Goal: Check status: Check status

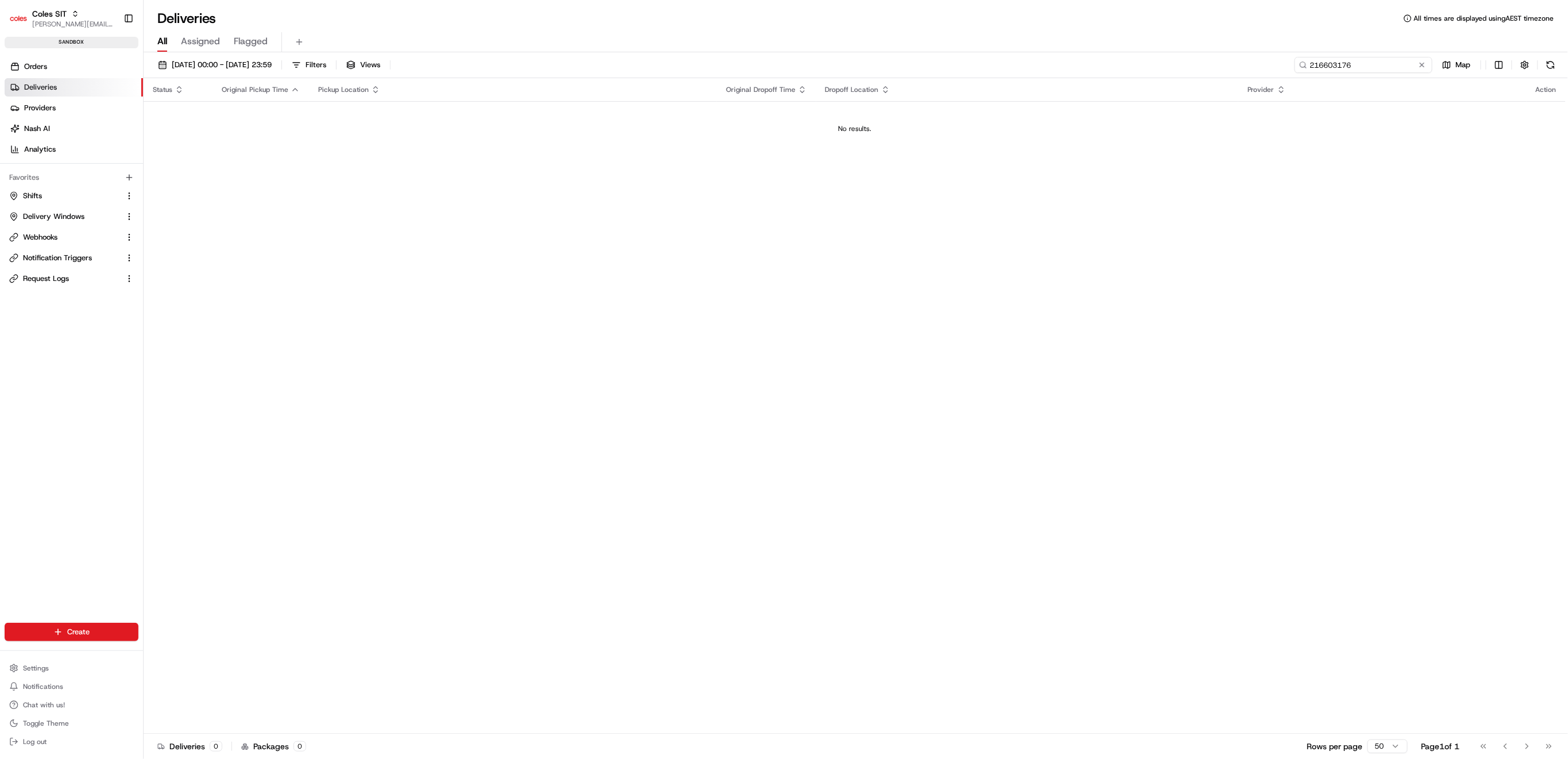
click at [1377, 62] on input "216603176" at bounding box center [1363, 65] width 138 height 16
paste input "597193"
type input "216597193"
click at [52, 60] on link "Orders" at bounding box center [73, 67] width 138 height 19
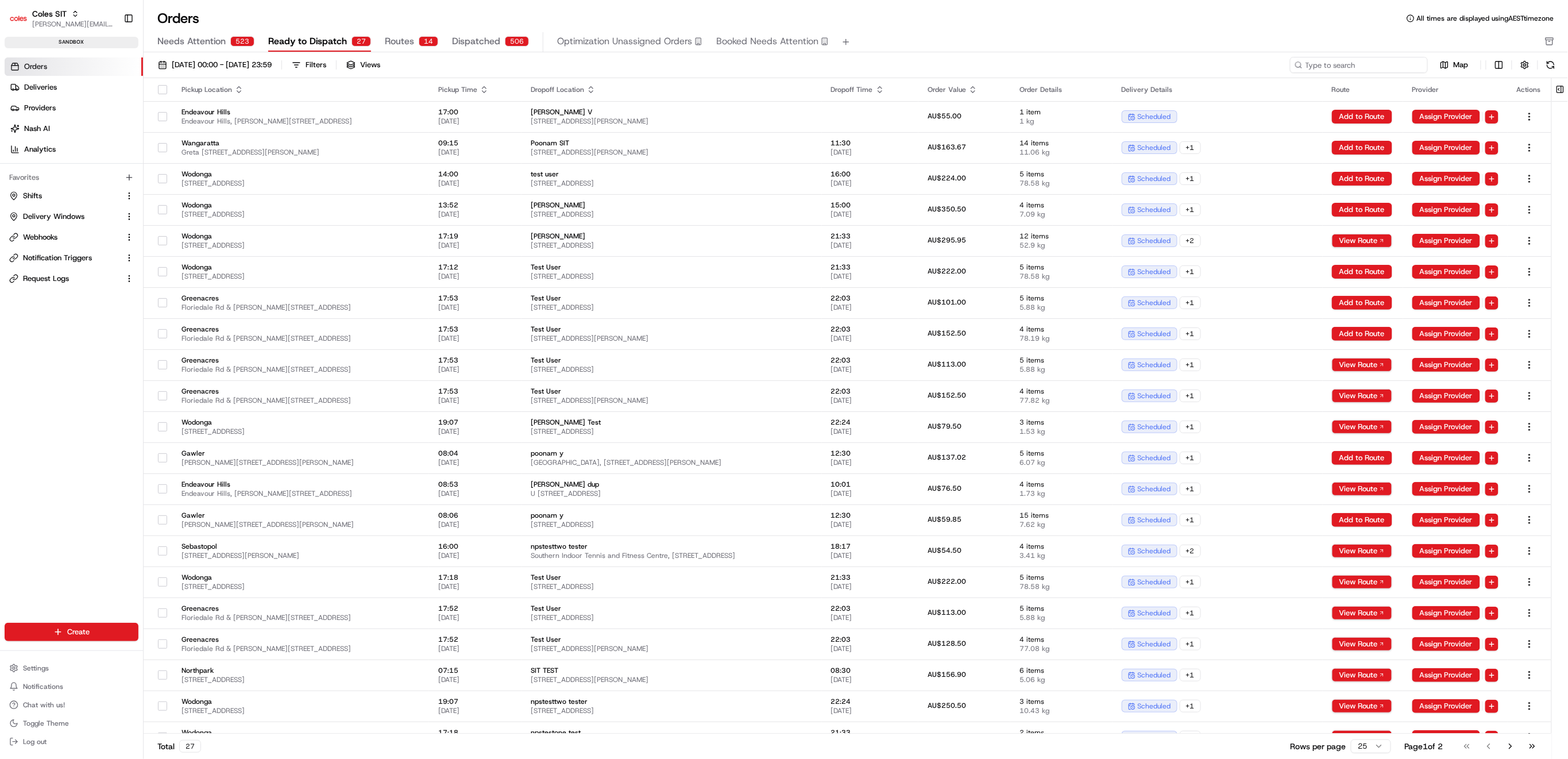
click at [1360, 62] on input at bounding box center [1359, 65] width 138 height 16
paste input "216597193"
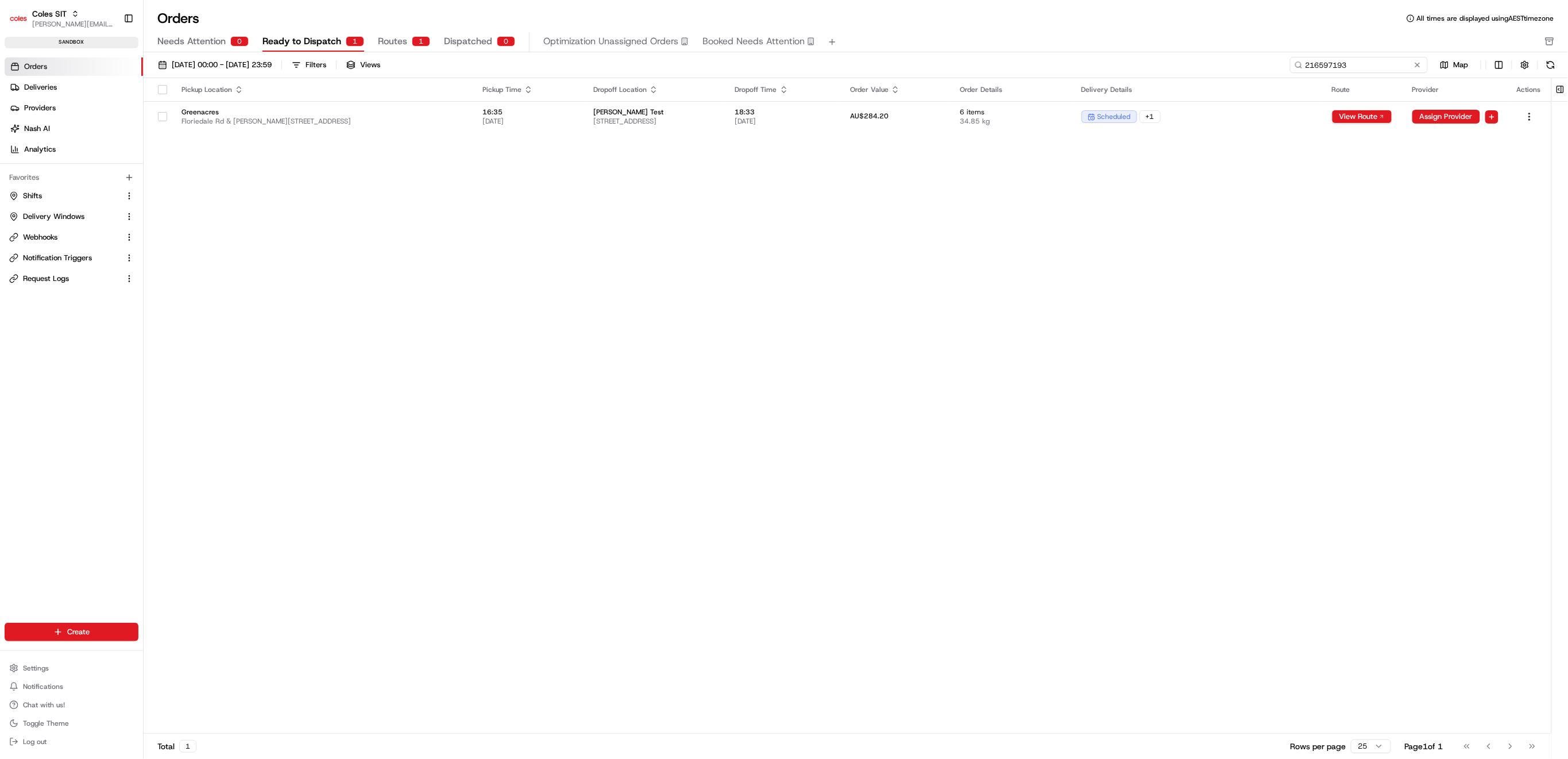
type input "216597193"
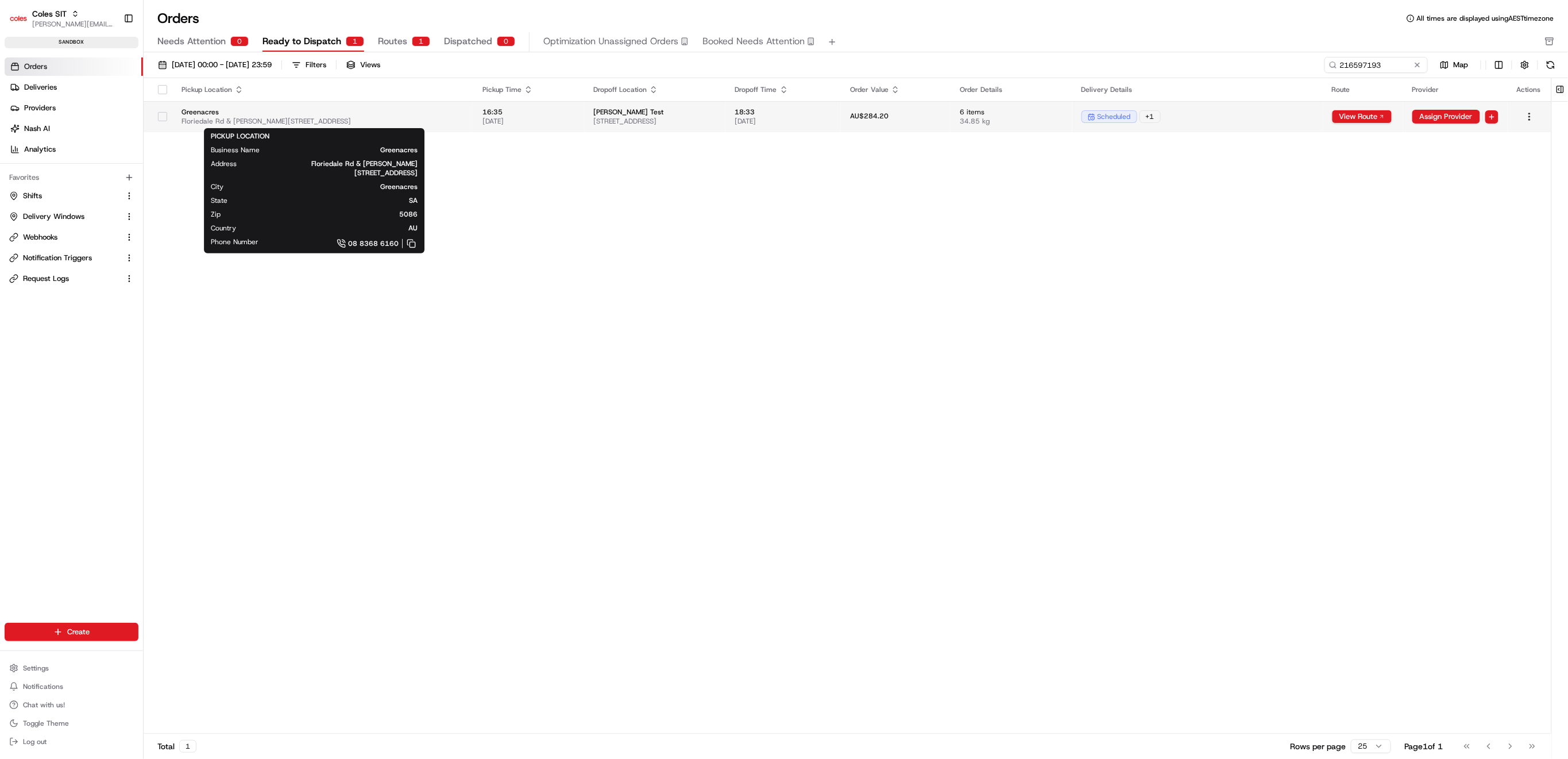
click at [378, 108] on span "Greenacres" at bounding box center [323, 112] width 283 height 9
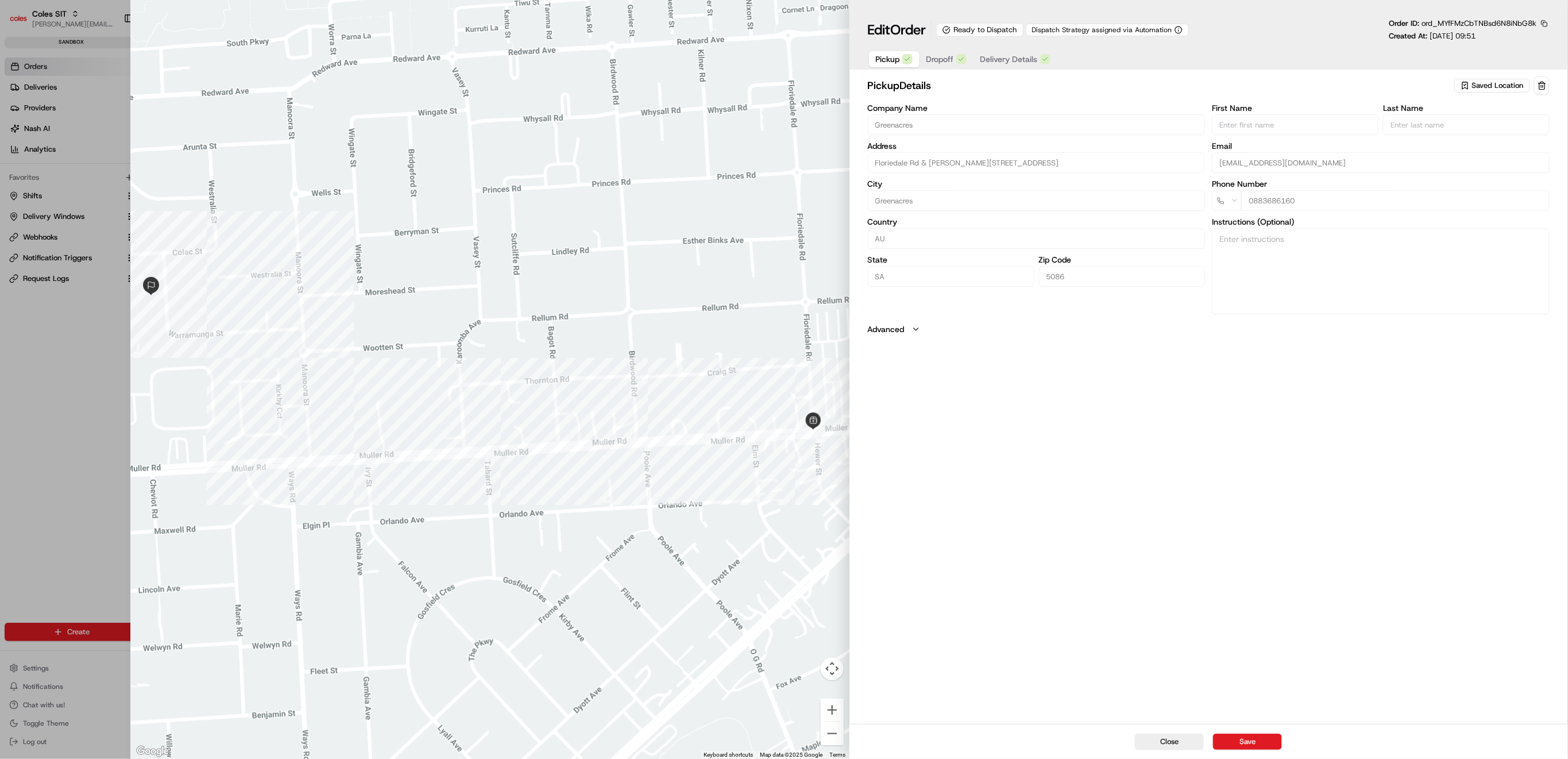
click at [944, 62] on span "Dropoff" at bounding box center [940, 59] width 28 height 12
click at [998, 58] on span "Delivery Details" at bounding box center [1009, 59] width 57 height 12
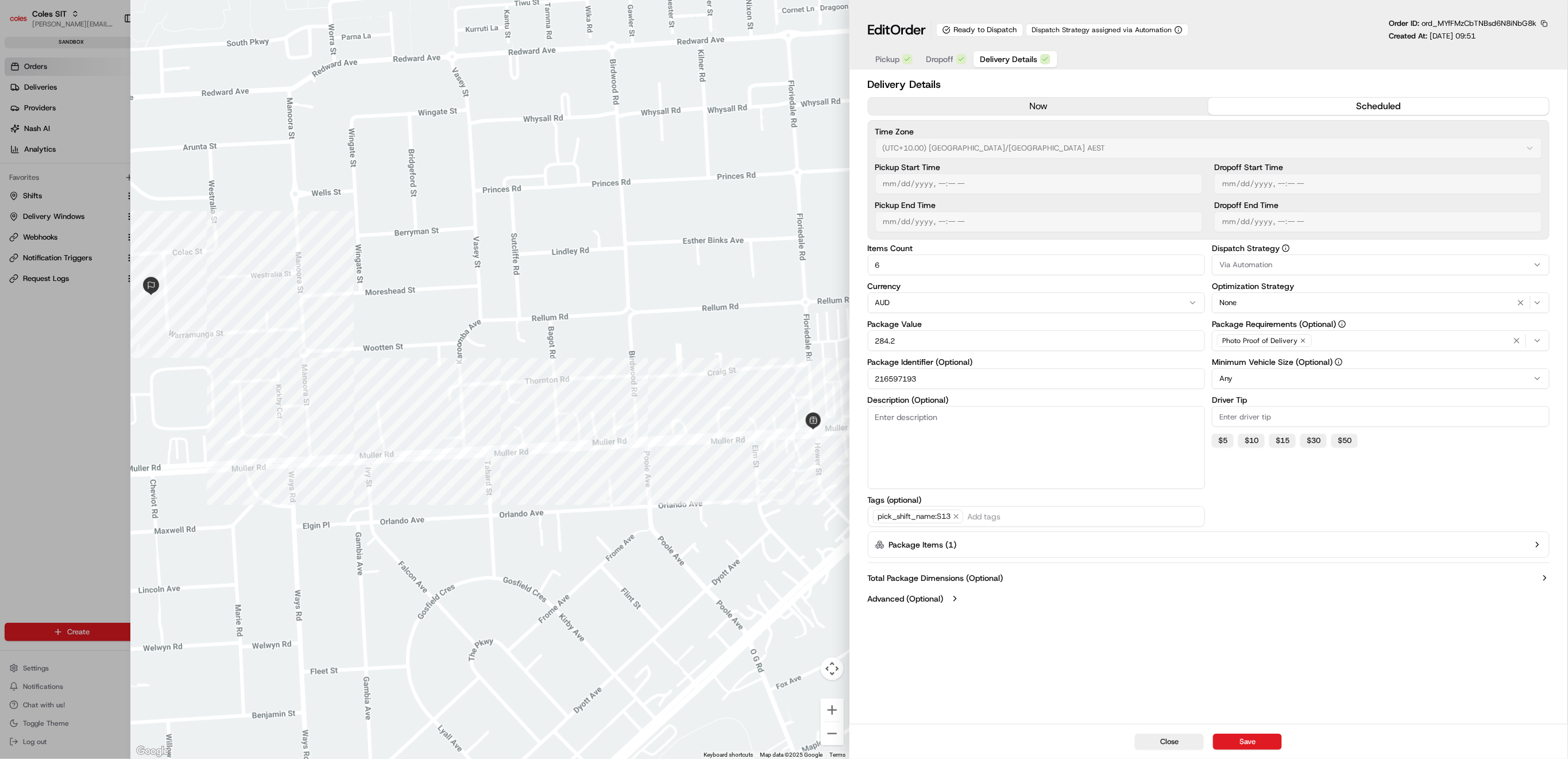
click at [1428, 553] on button "Package Items ( 1 )" at bounding box center [1209, 544] width 682 height 27
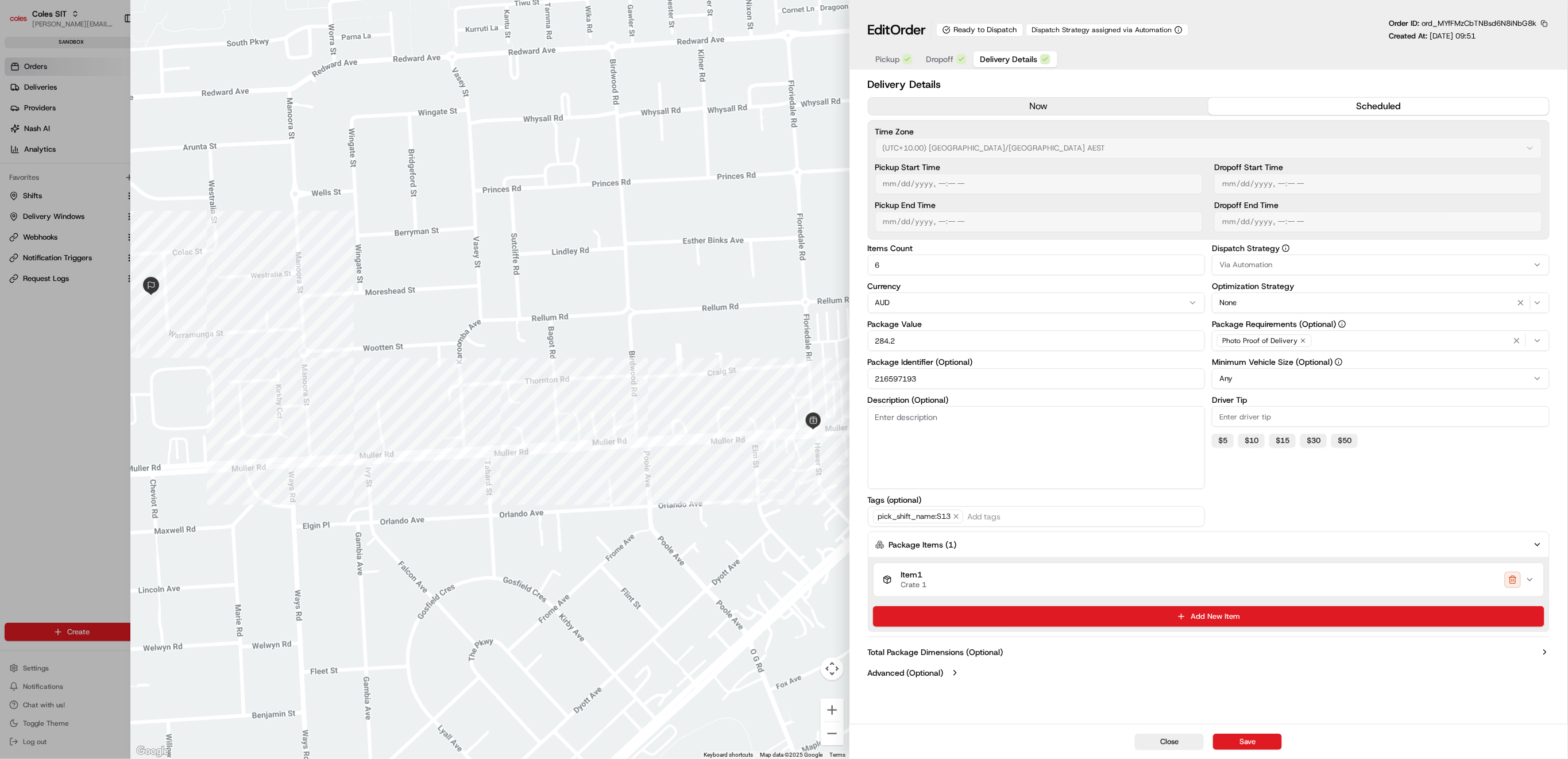
click at [1535, 584] on button "Item 1 Crate 1" at bounding box center [1209, 579] width 670 height 33
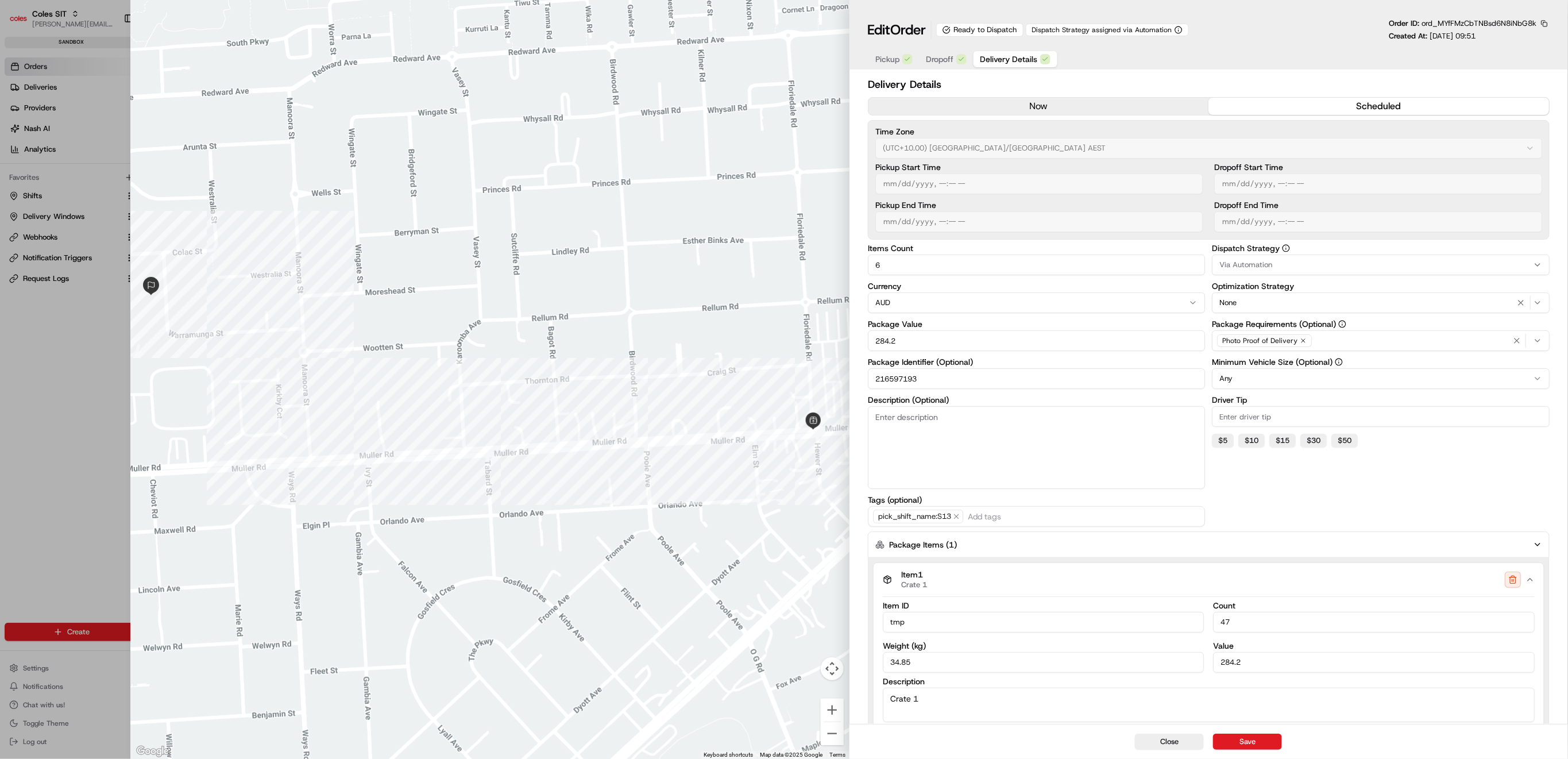
click at [38, 371] on div at bounding box center [784, 379] width 1568 height 759
type input "1"
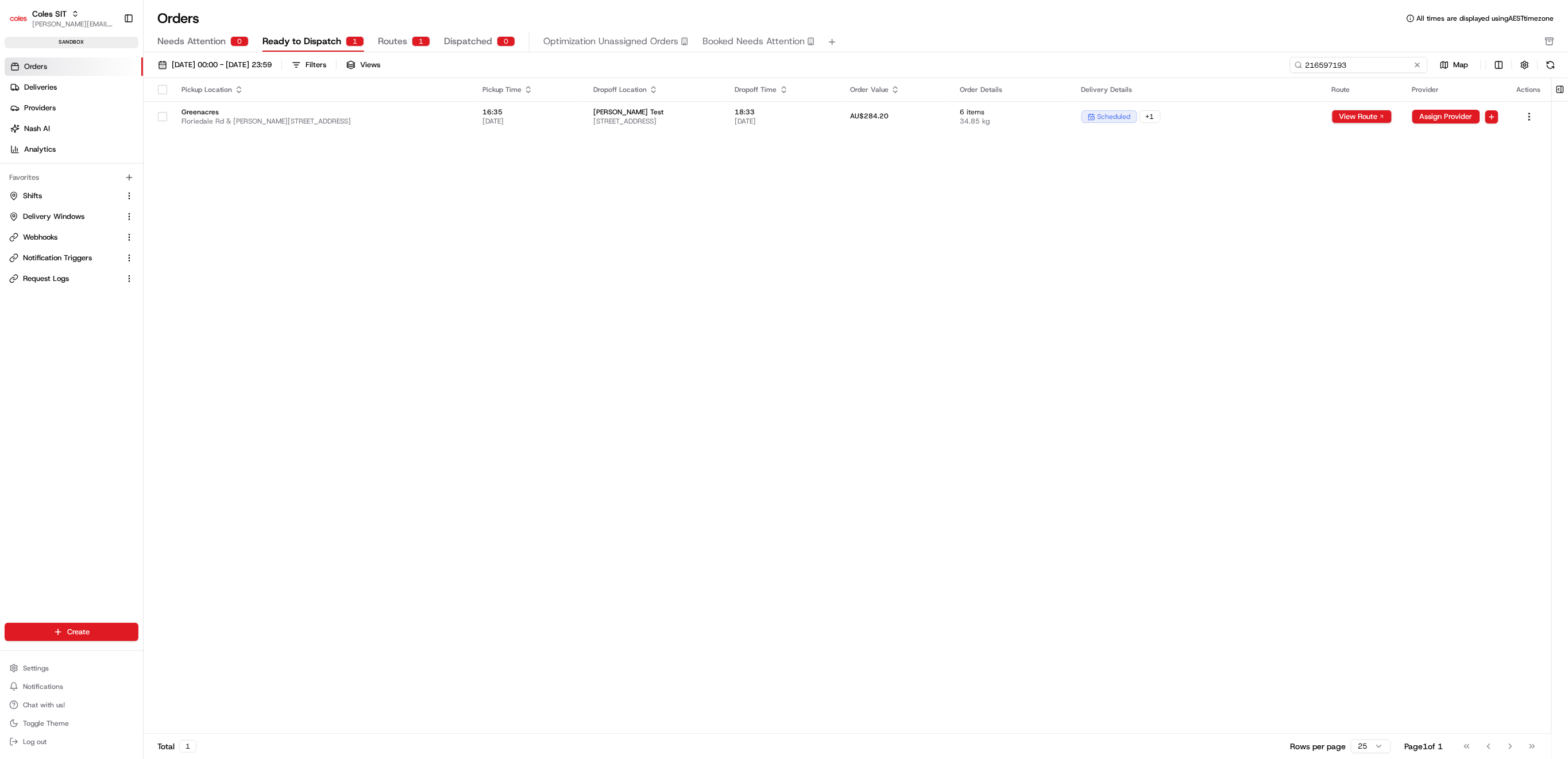
drag, startPoint x: 1386, startPoint y: 67, endPoint x: 1294, endPoint y: 67, distance: 92.0
click at [1294, 67] on input "216597193" at bounding box center [1359, 65] width 138 height 16
click at [402, 40] on span "Routes" at bounding box center [392, 41] width 29 height 14
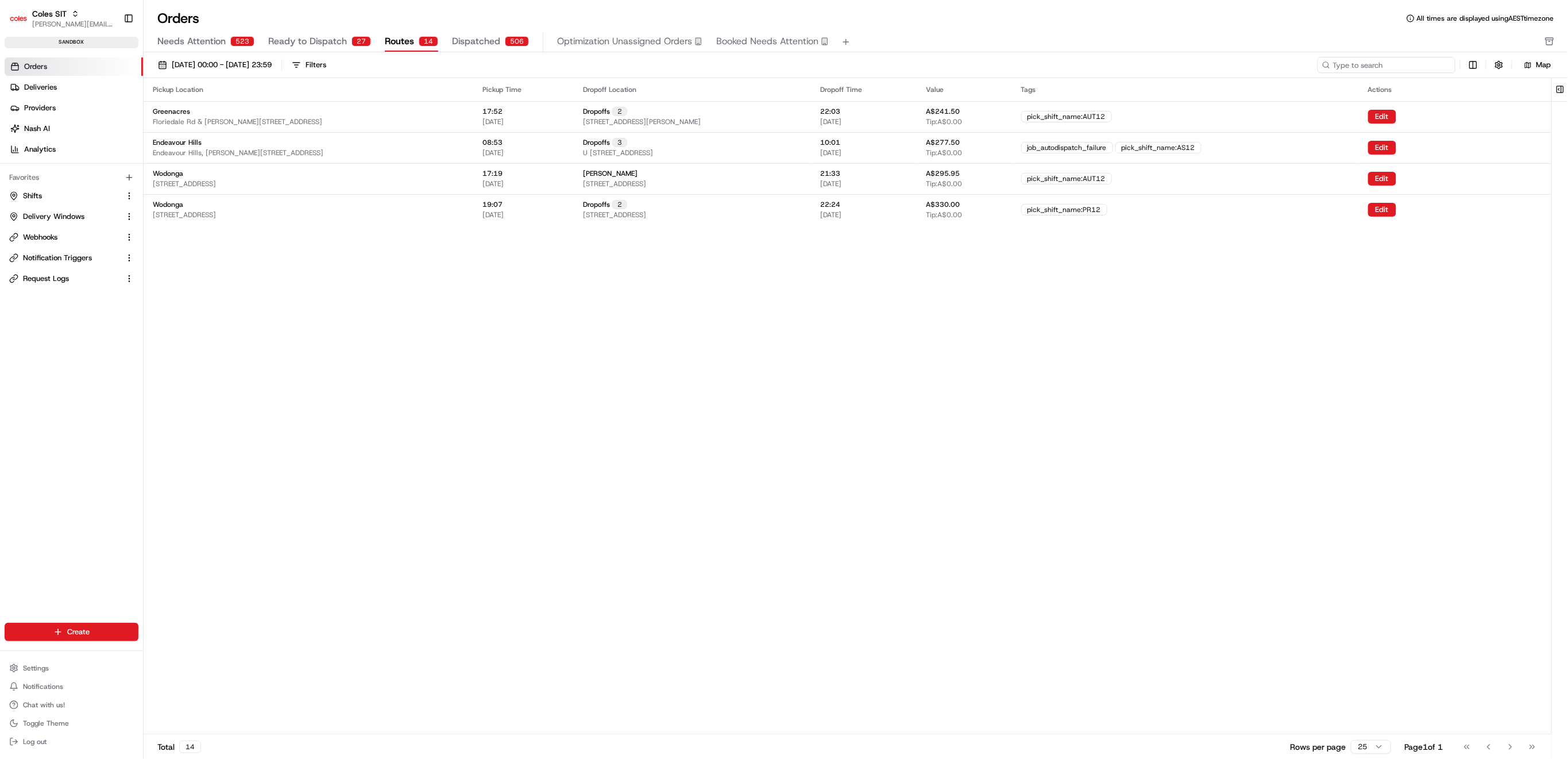
click at [1394, 63] on input at bounding box center [1386, 65] width 138 height 16
paste input "216597193"
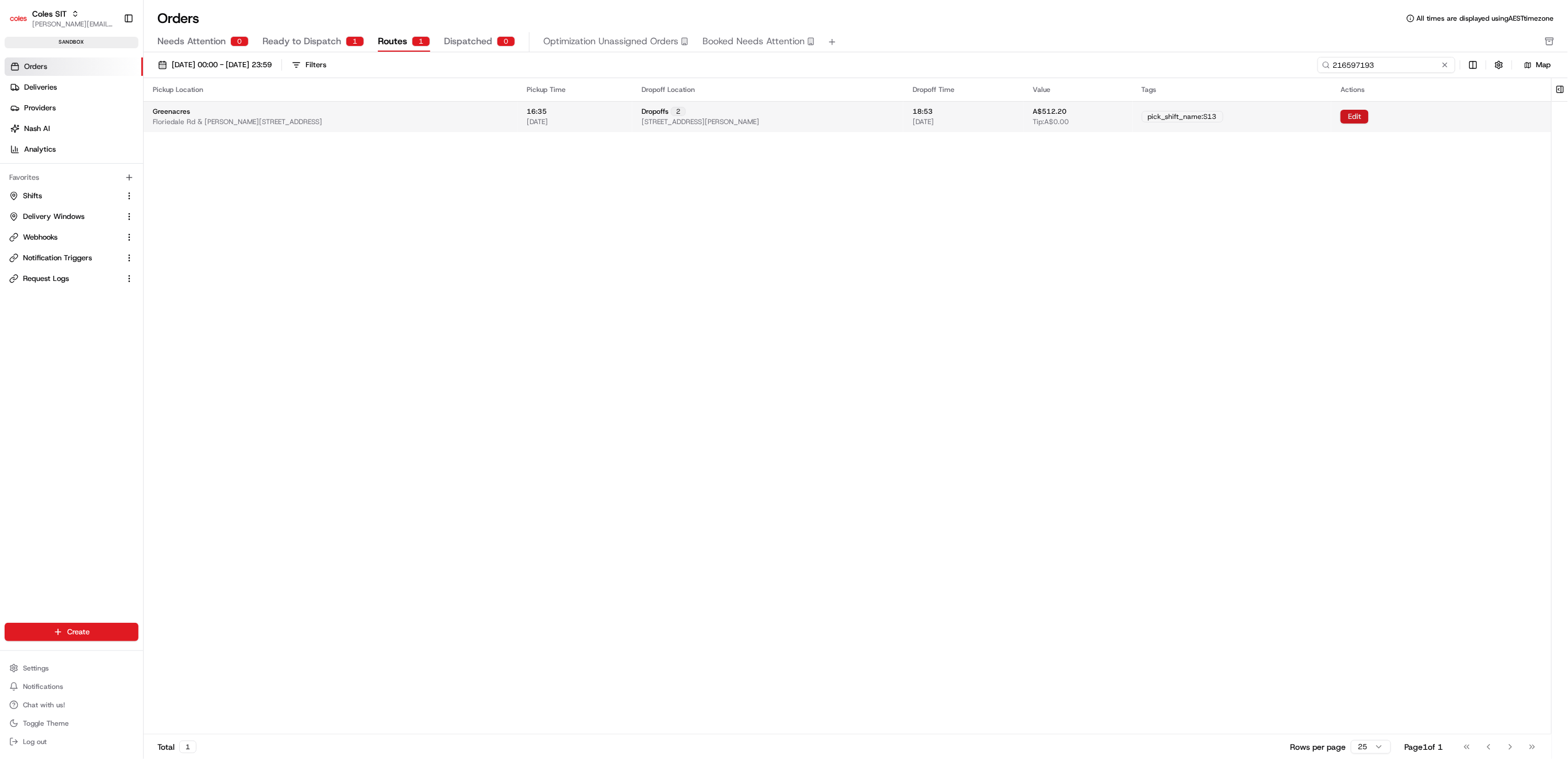
type input "216597193"
click at [1367, 112] on button "Edit" at bounding box center [1355, 117] width 28 height 14
